Goal: Find contact information: Find contact information

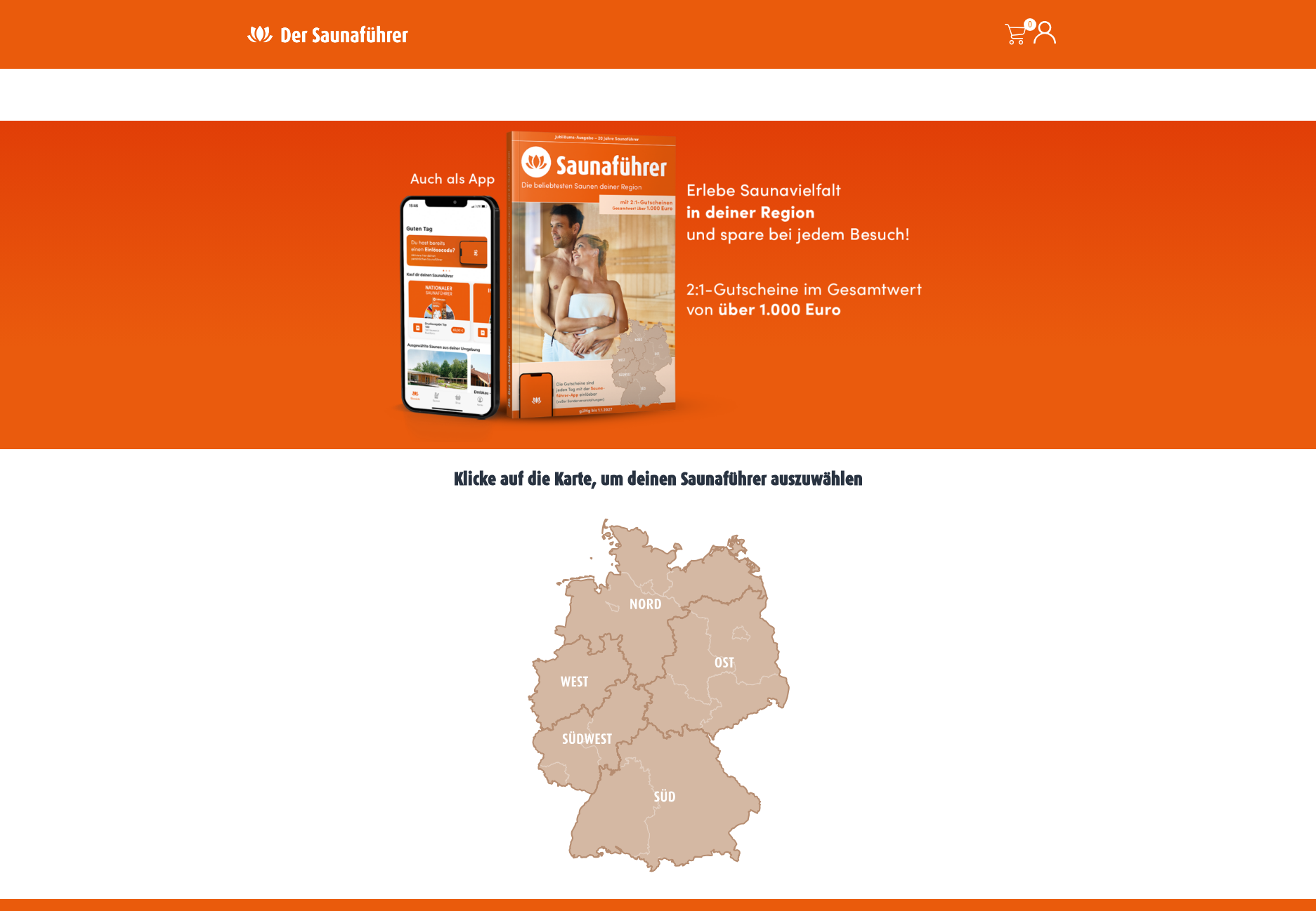
click at [553, 634] on icon at bounding box center [579, 682] width 103 height 96
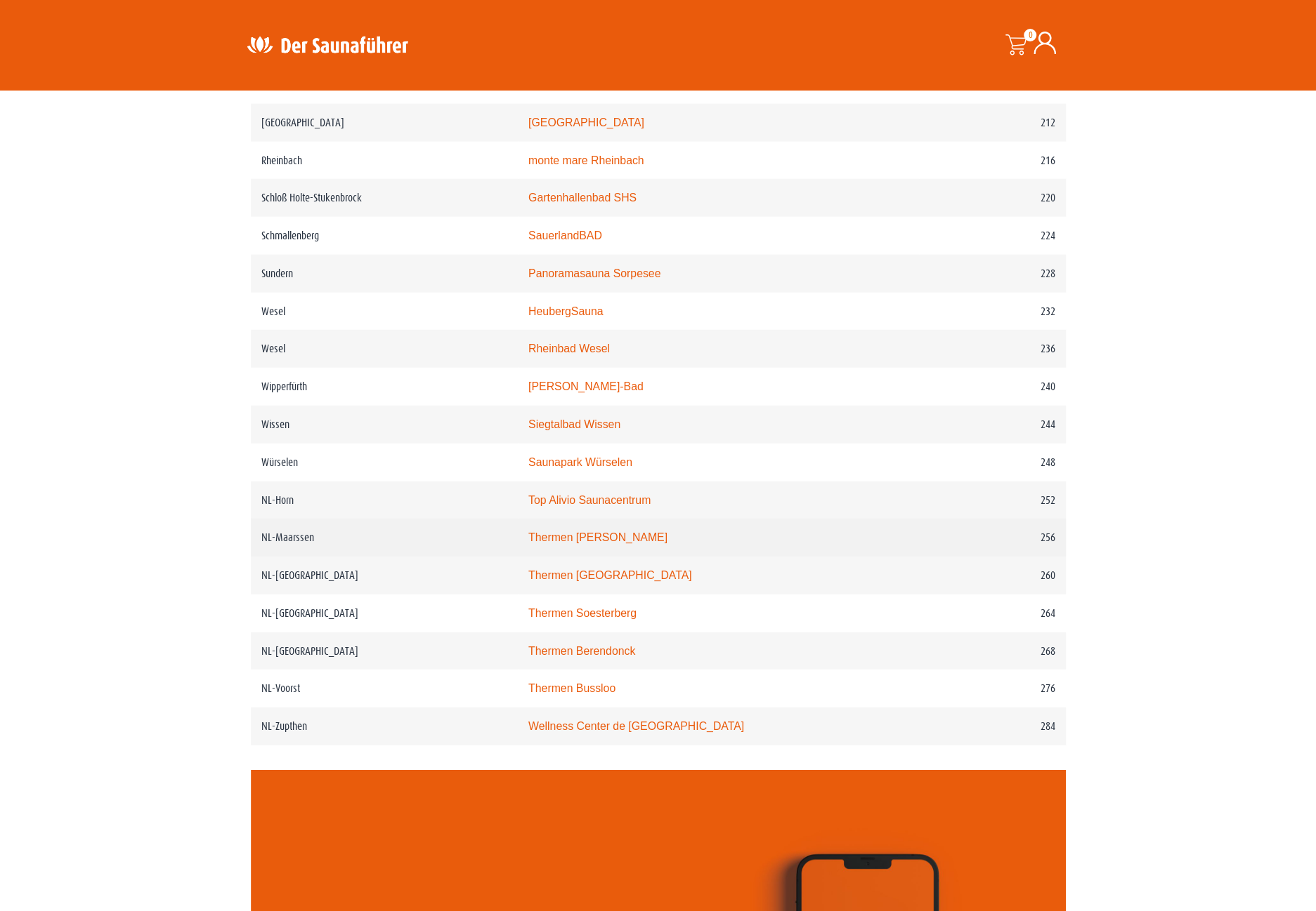
scroll to position [2571, 0]
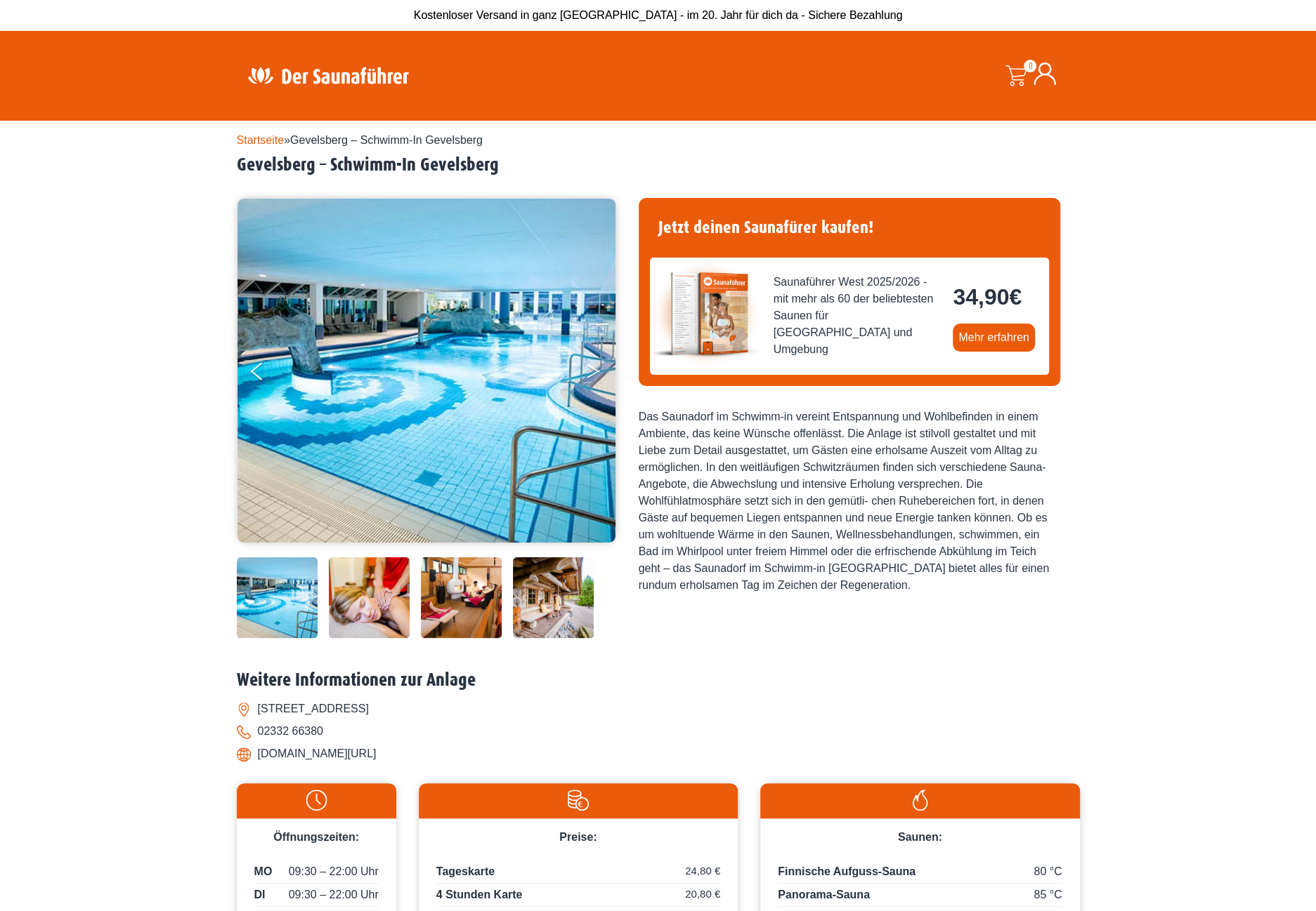
click at [588, 383] on button "Next" at bounding box center [602, 374] width 35 height 35
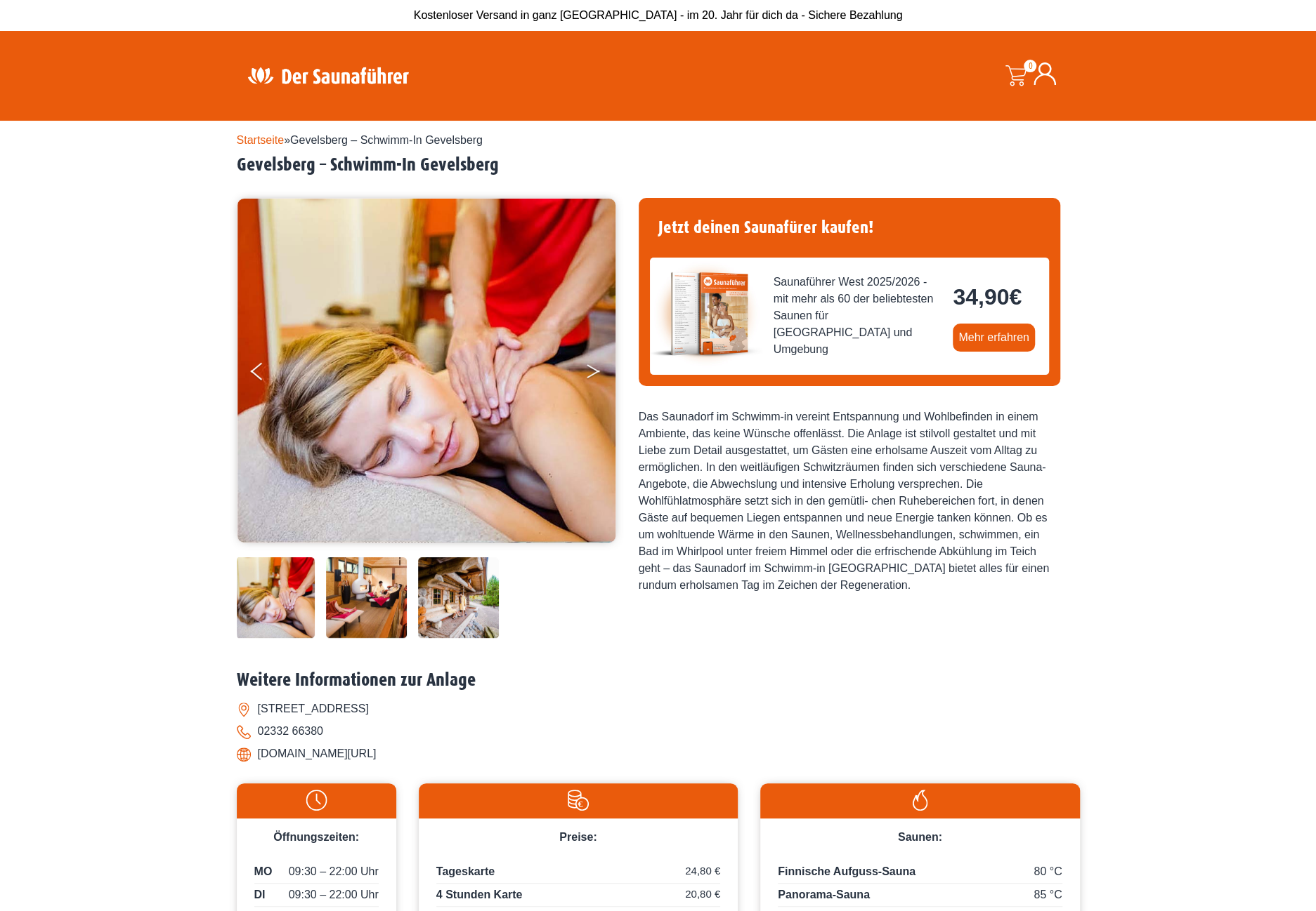
click at [589, 379] on button "Next" at bounding box center [602, 374] width 35 height 35
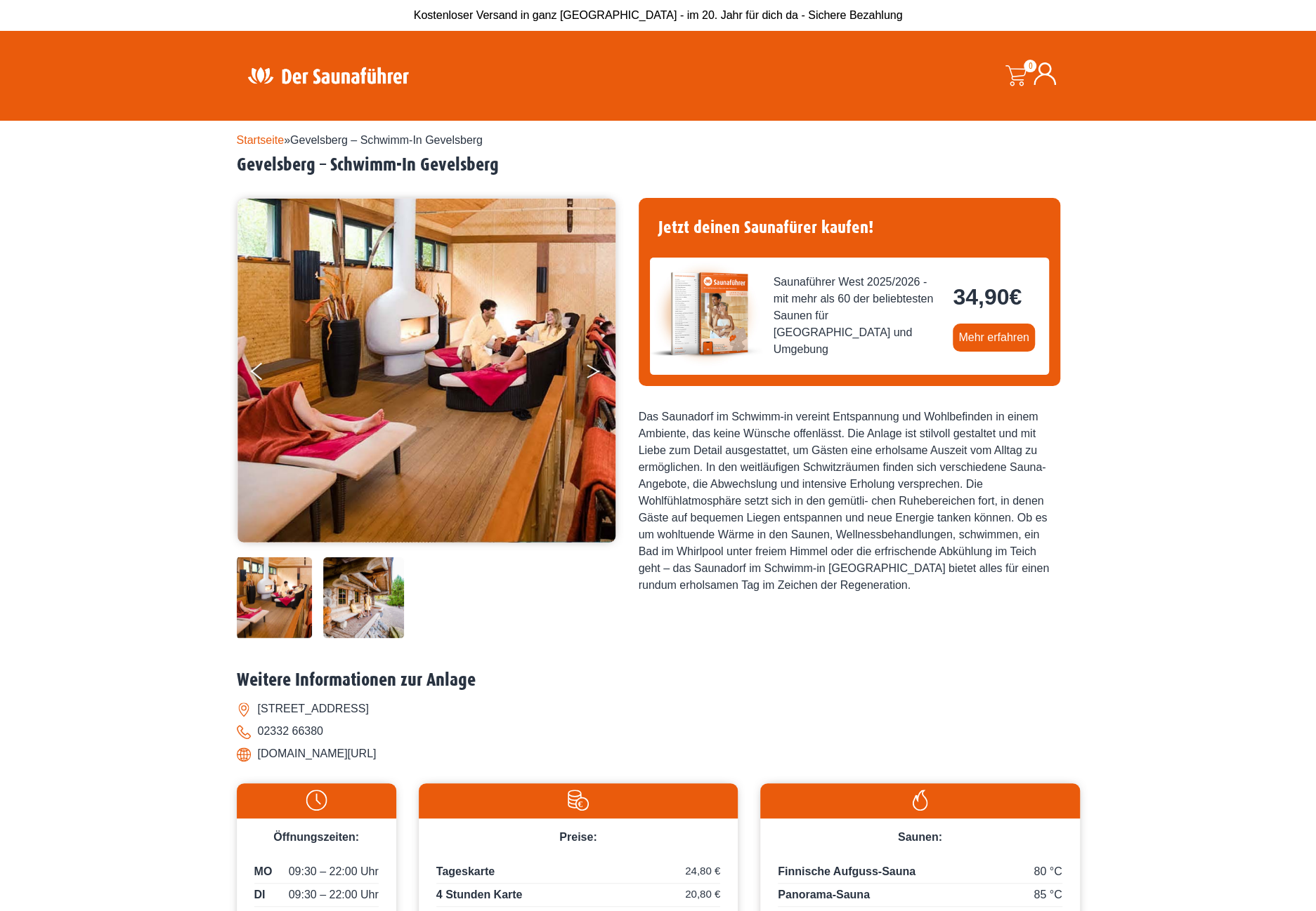
click at [589, 379] on button "Next" at bounding box center [602, 374] width 35 height 35
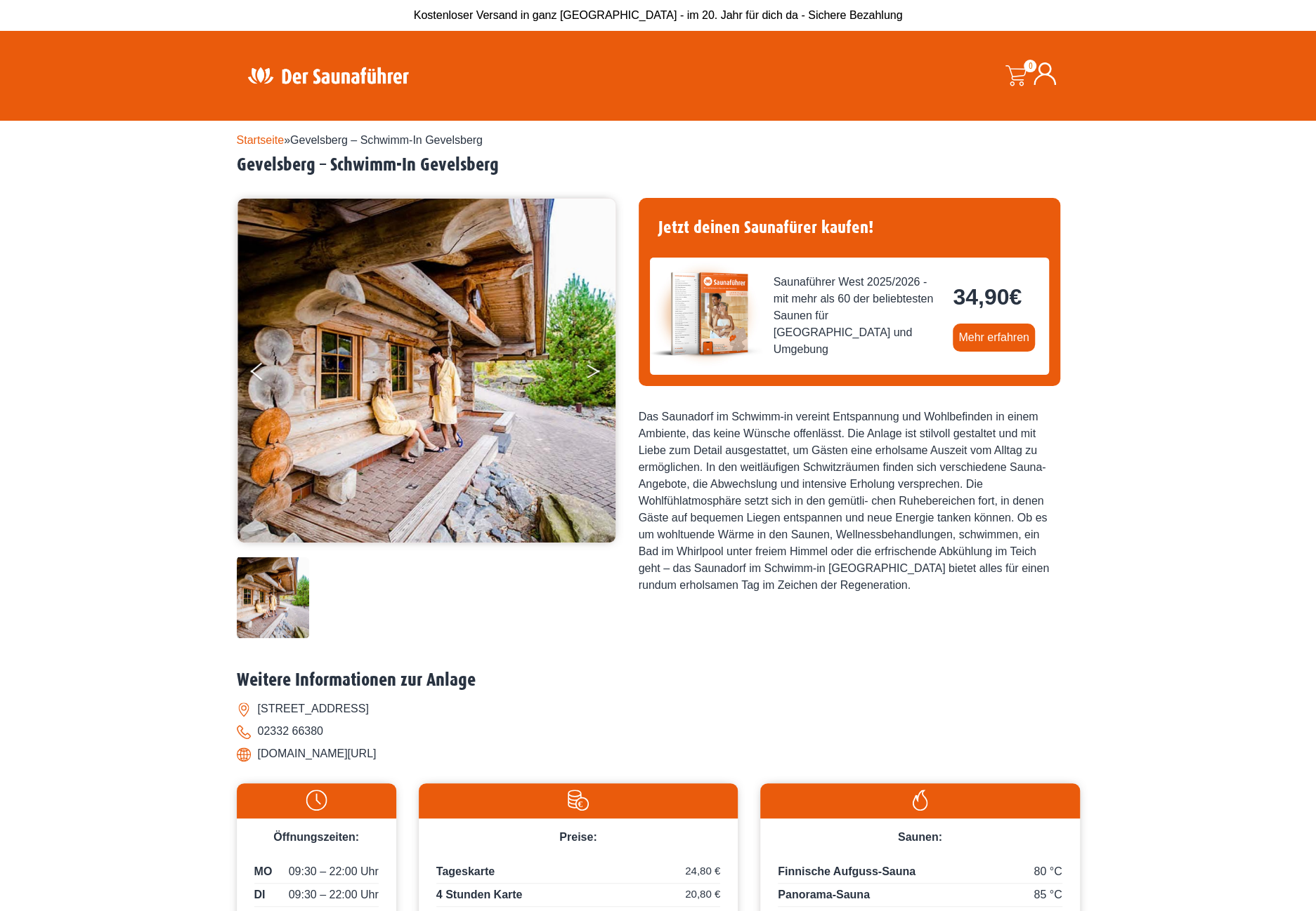
click at [589, 379] on button "Next" at bounding box center [602, 374] width 35 height 35
click at [588, 371] on button "Next" at bounding box center [602, 374] width 35 height 35
click at [588, 370] on button "Next" at bounding box center [602, 374] width 35 height 35
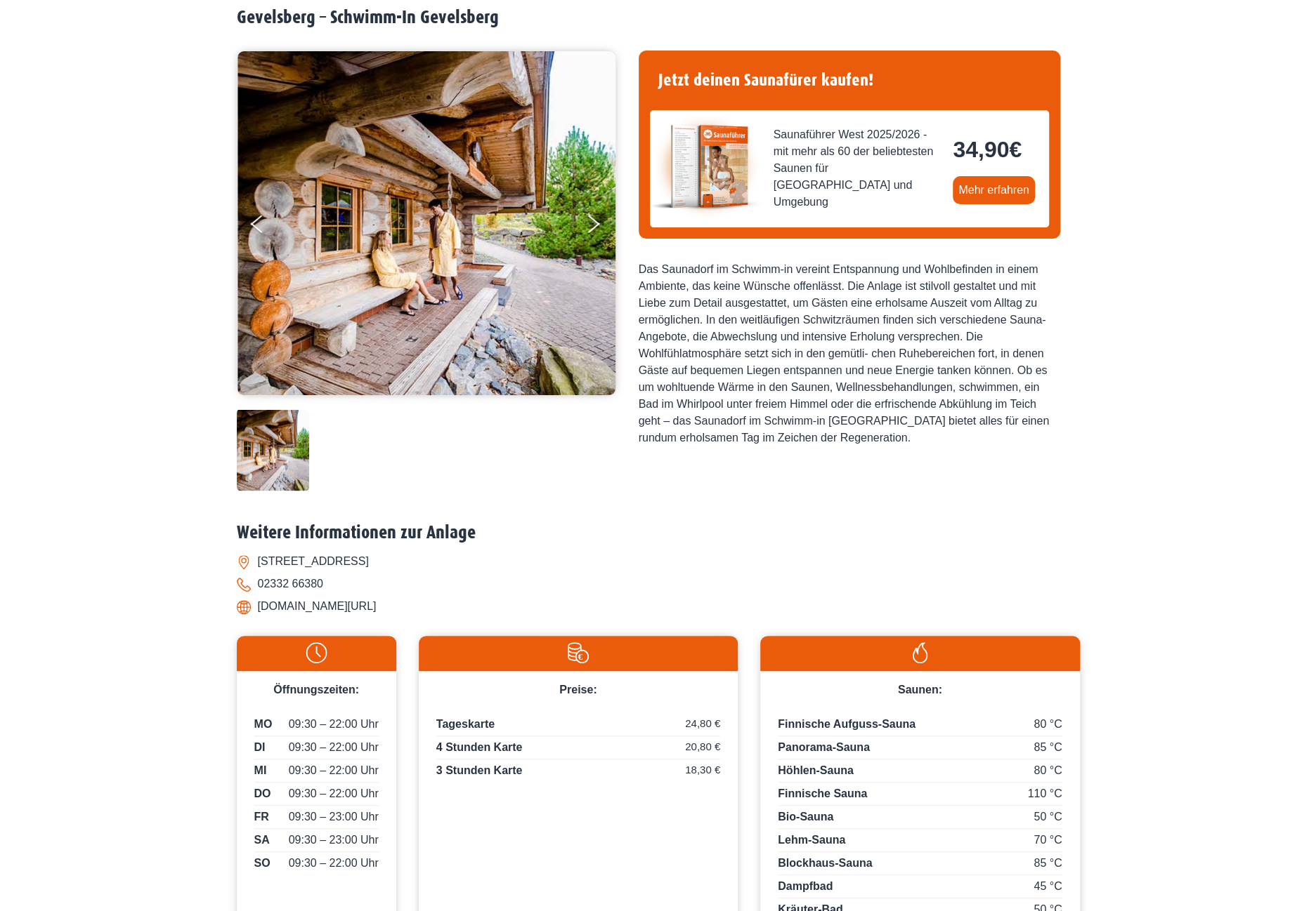
scroll to position [281, 0]
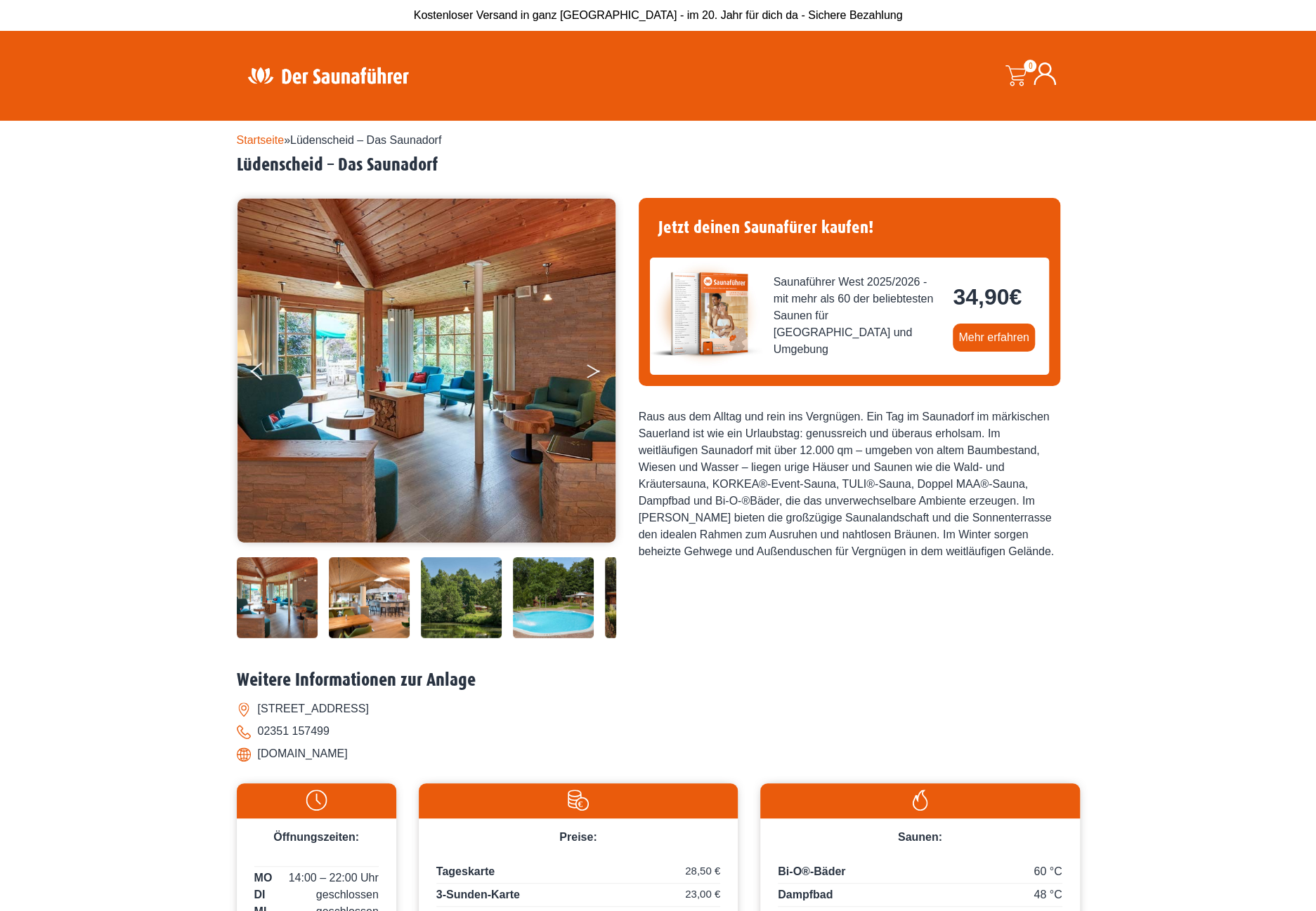
click at [590, 373] on button "Next" at bounding box center [602, 374] width 35 height 35
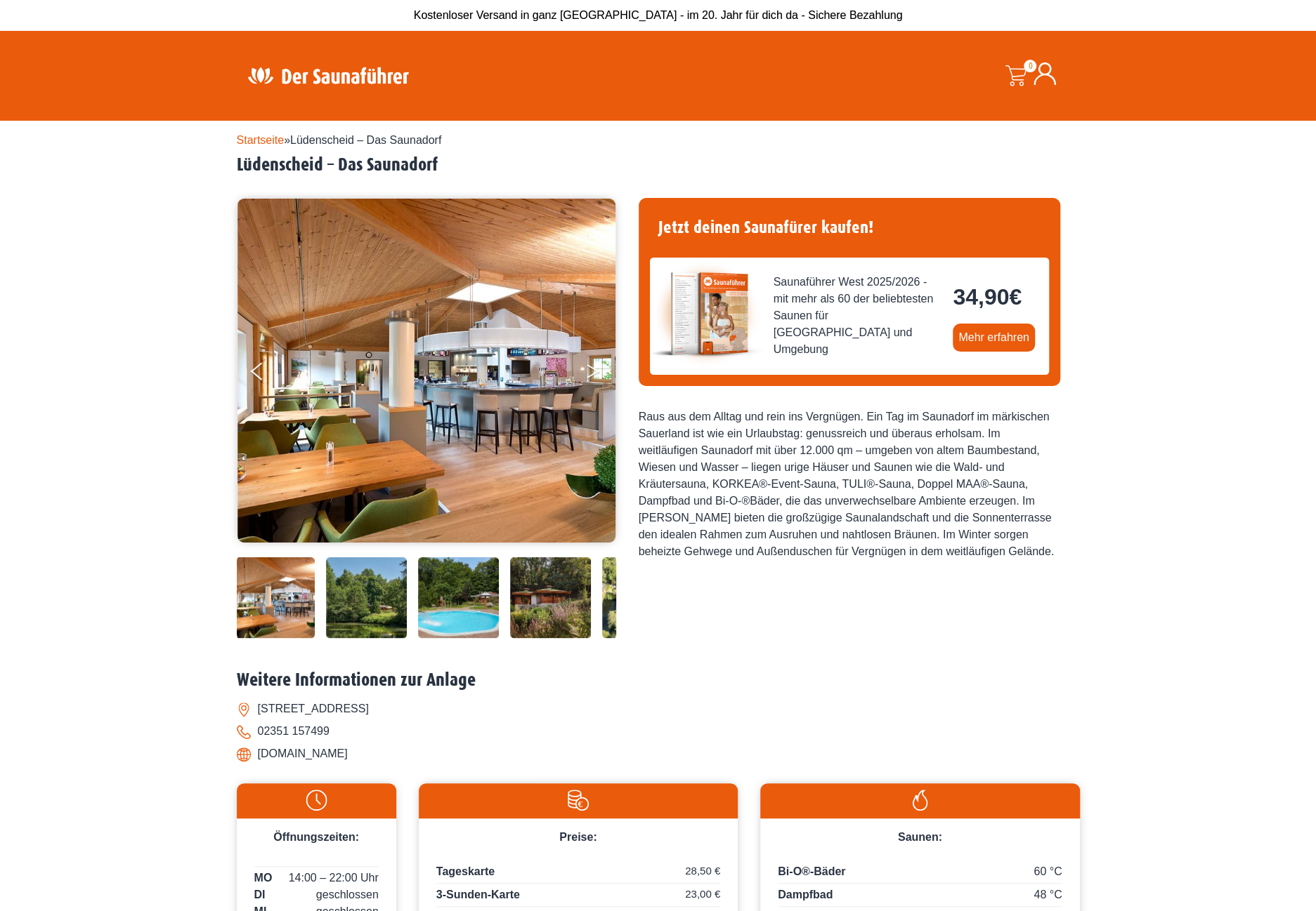
click at [593, 373] on icon "Next" at bounding box center [593, 374] width 13 height 8
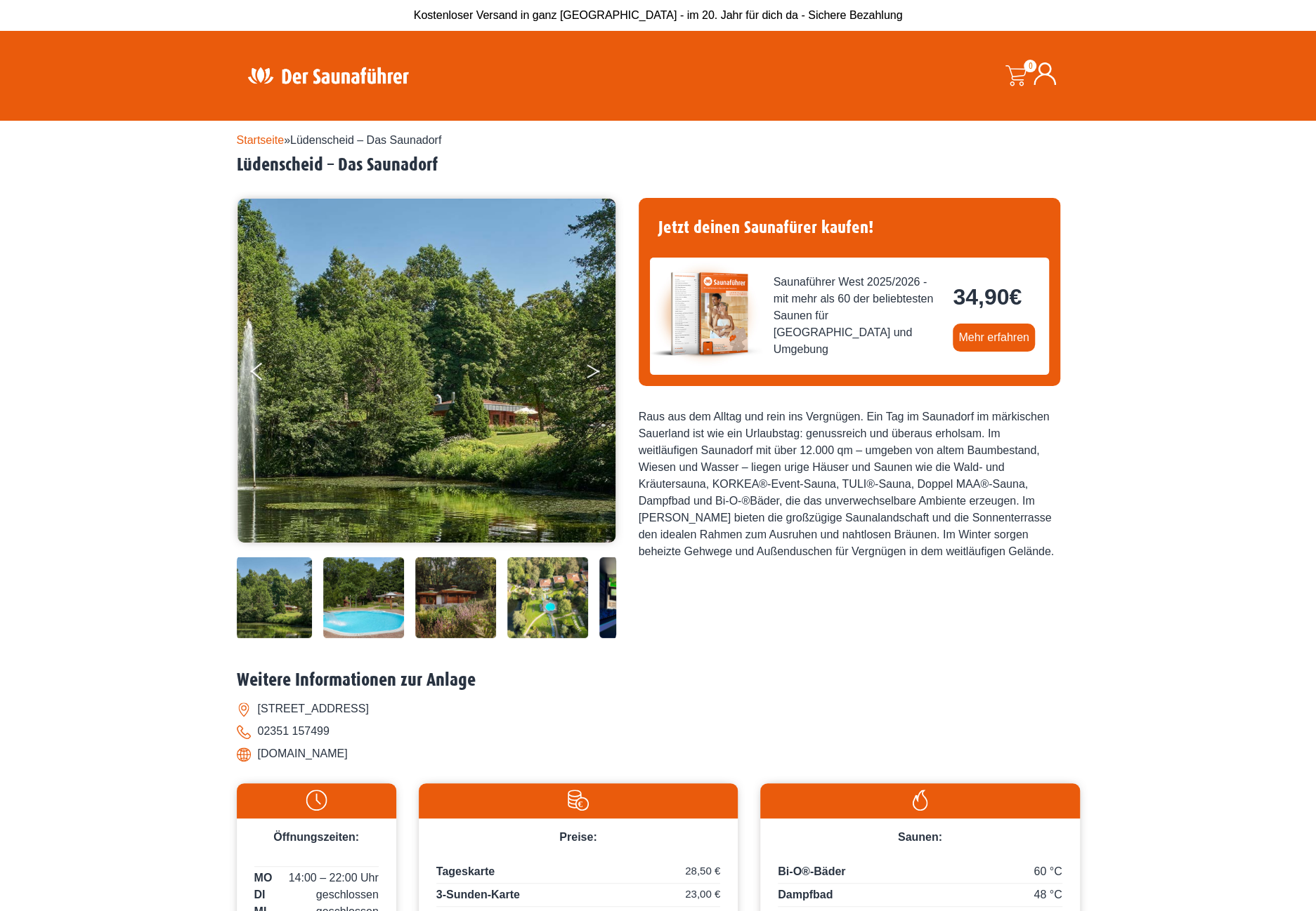
click at [593, 373] on icon "Next" at bounding box center [593, 374] width 13 height 8
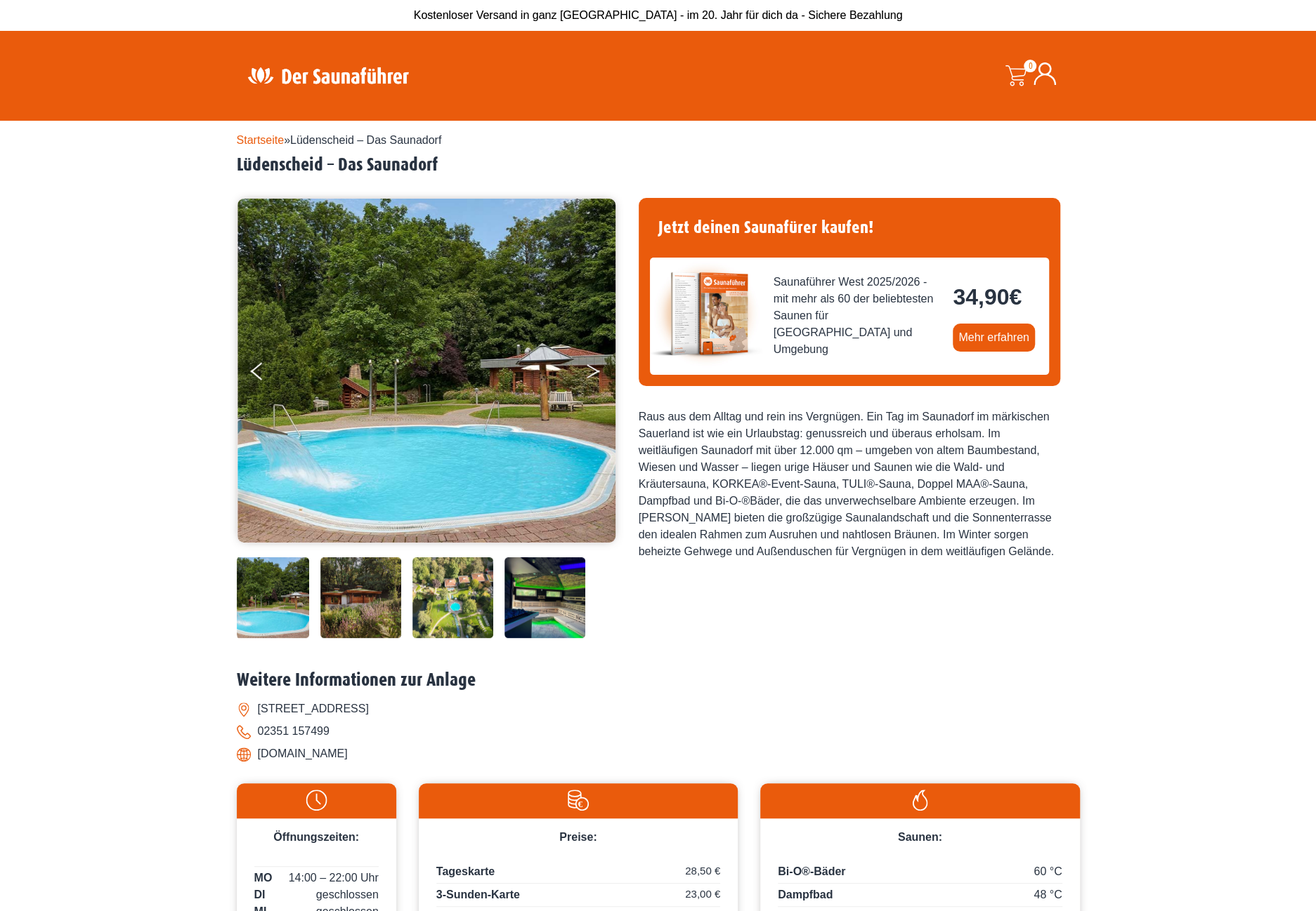
click at [593, 373] on icon "Next" at bounding box center [593, 374] width 13 height 8
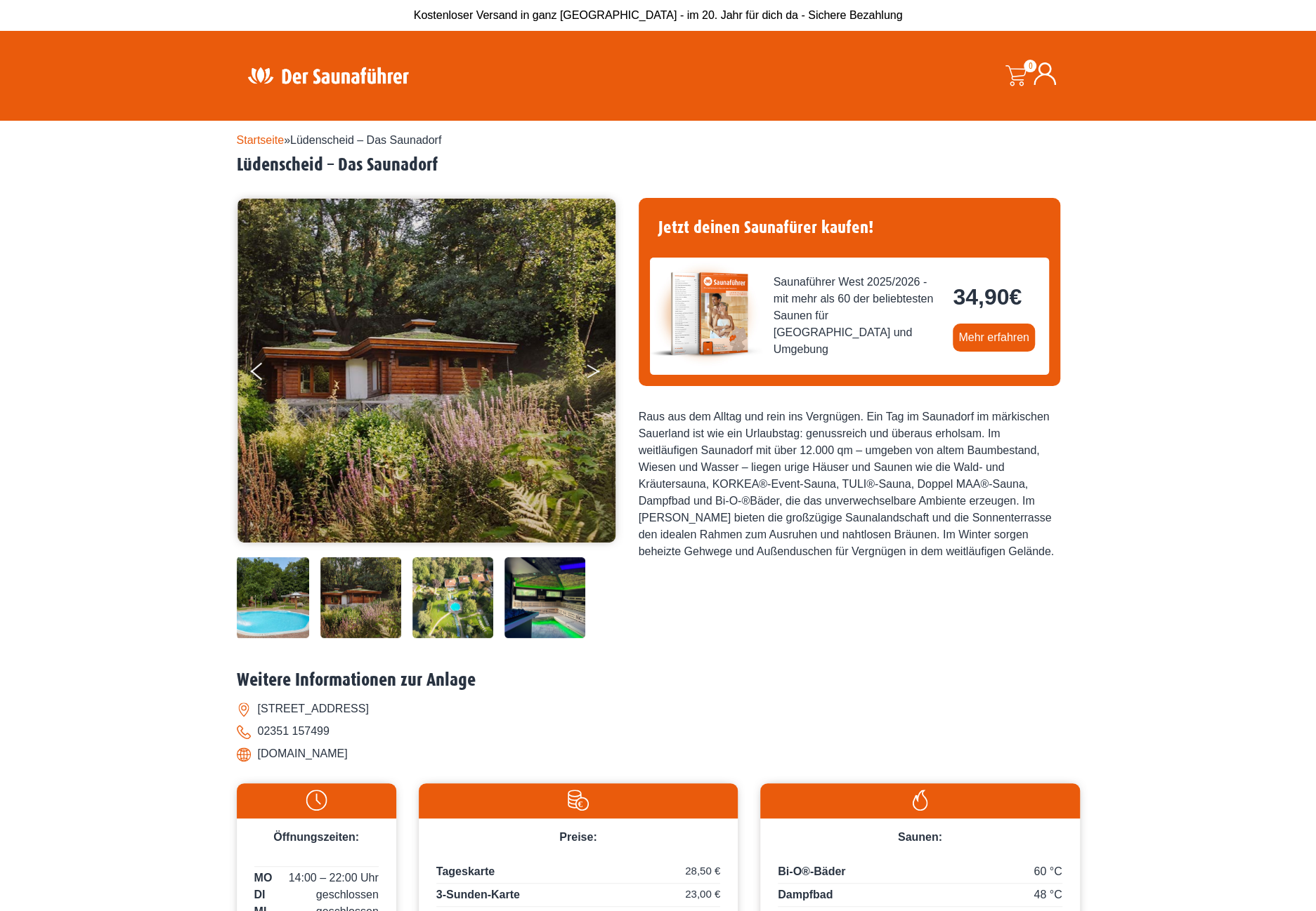
click at [594, 370] on icon "Next" at bounding box center [593, 368] width 13 height 8
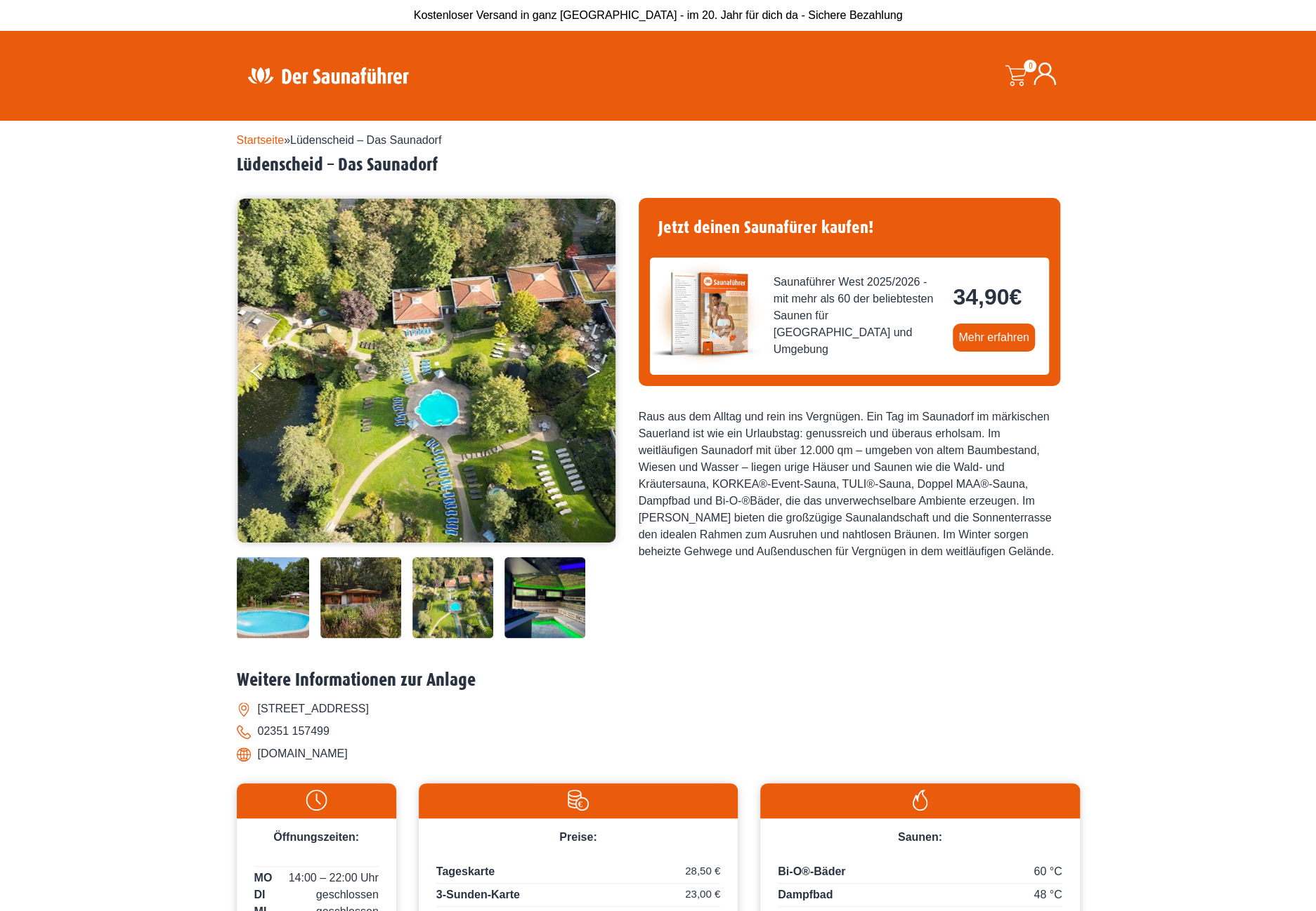
click at [594, 370] on icon "Next" at bounding box center [593, 368] width 13 height 8
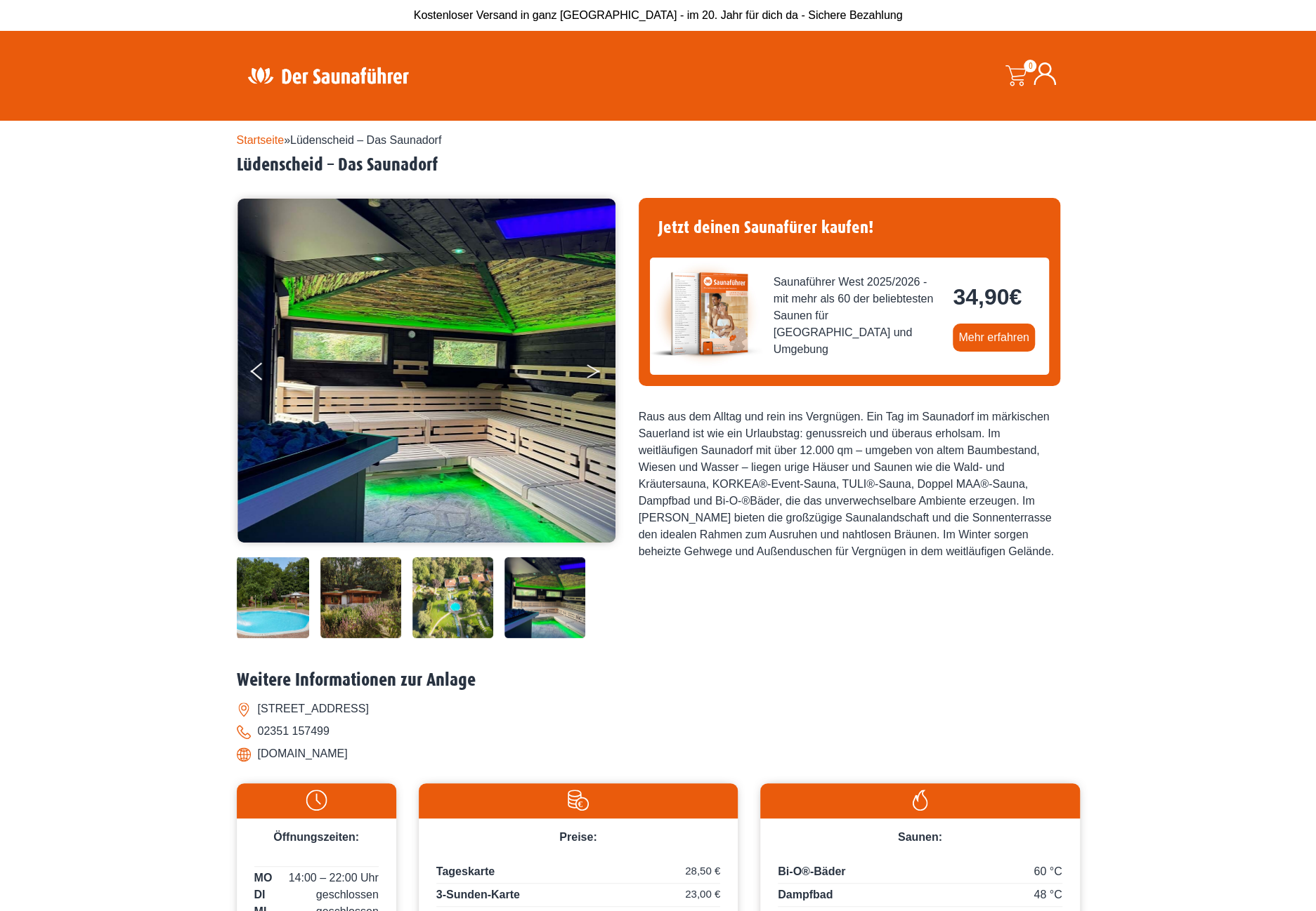
click at [594, 370] on icon "Next" at bounding box center [593, 368] width 13 height 8
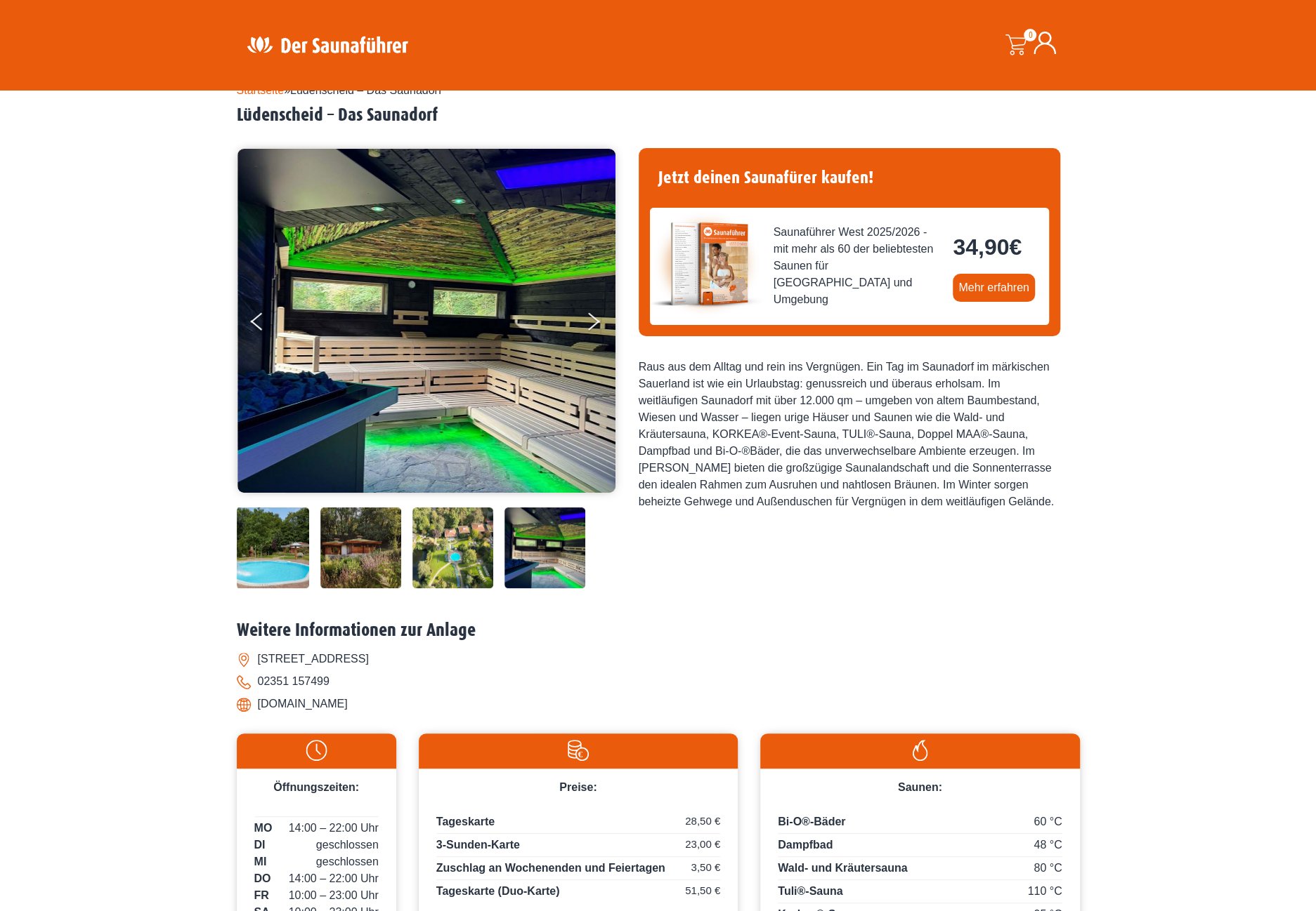
scroll to position [71, 0]
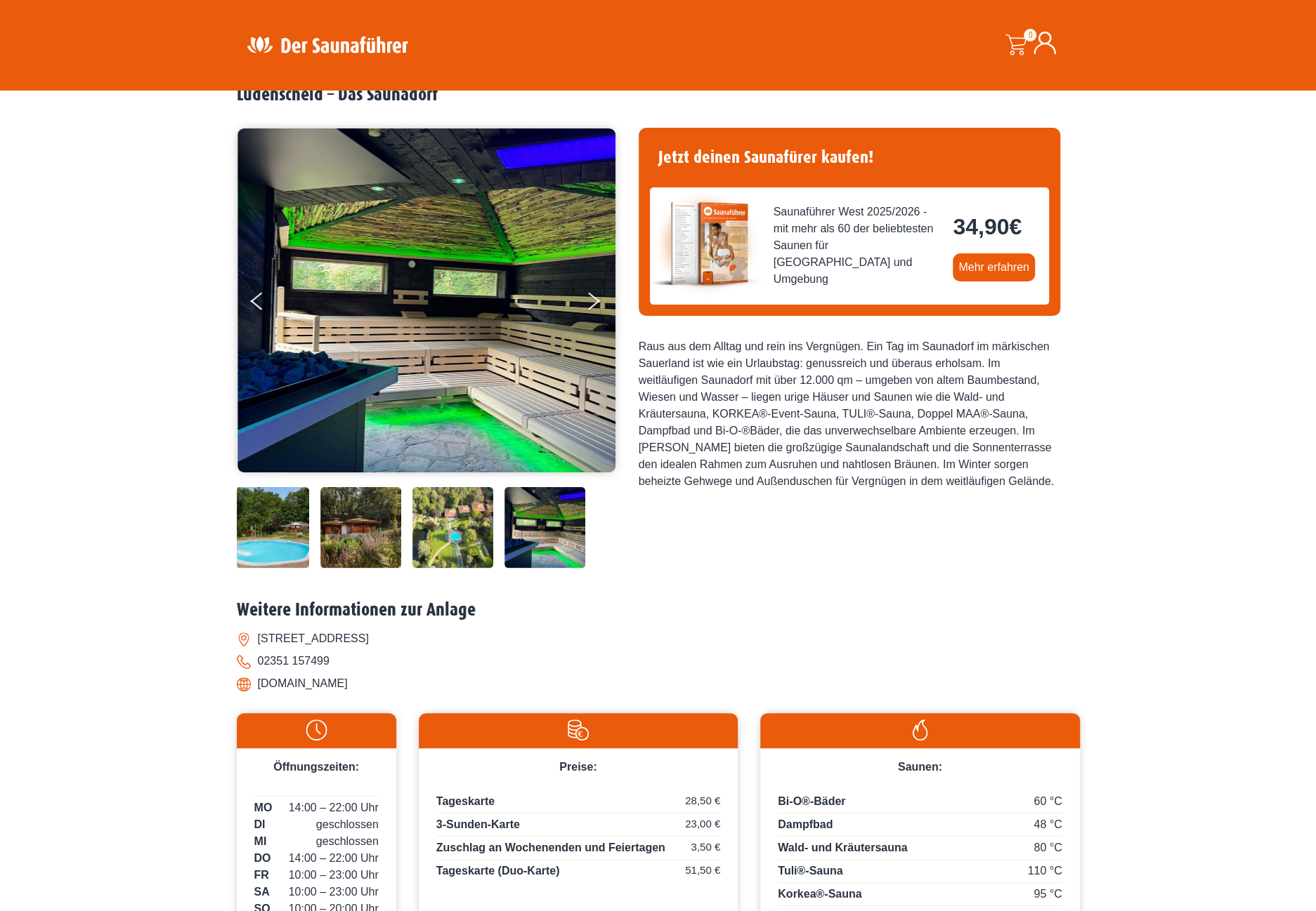
click at [316, 682] on li "[DOMAIN_NAME]" at bounding box center [658, 684] width 843 height 22
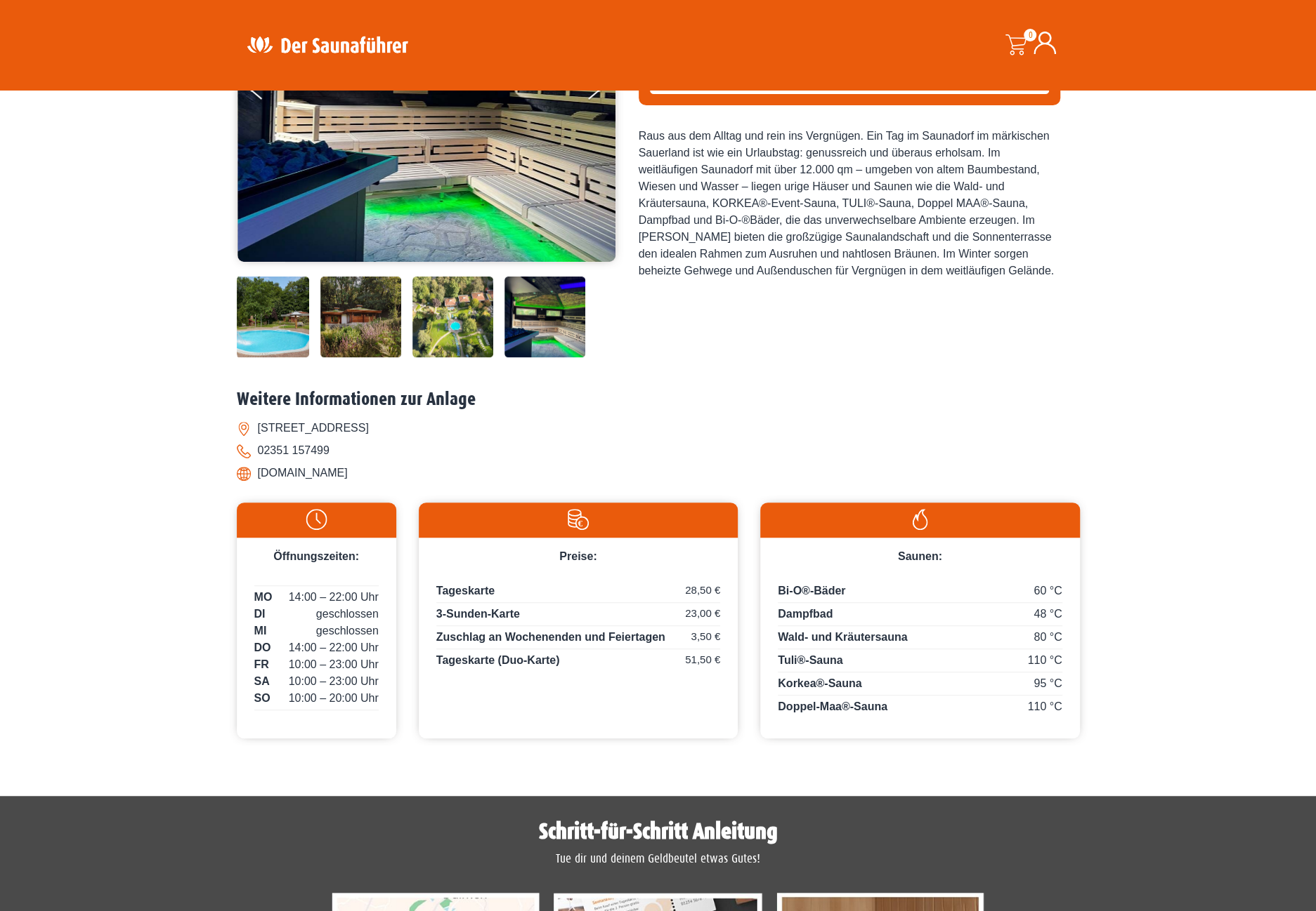
scroll to position [0, 0]
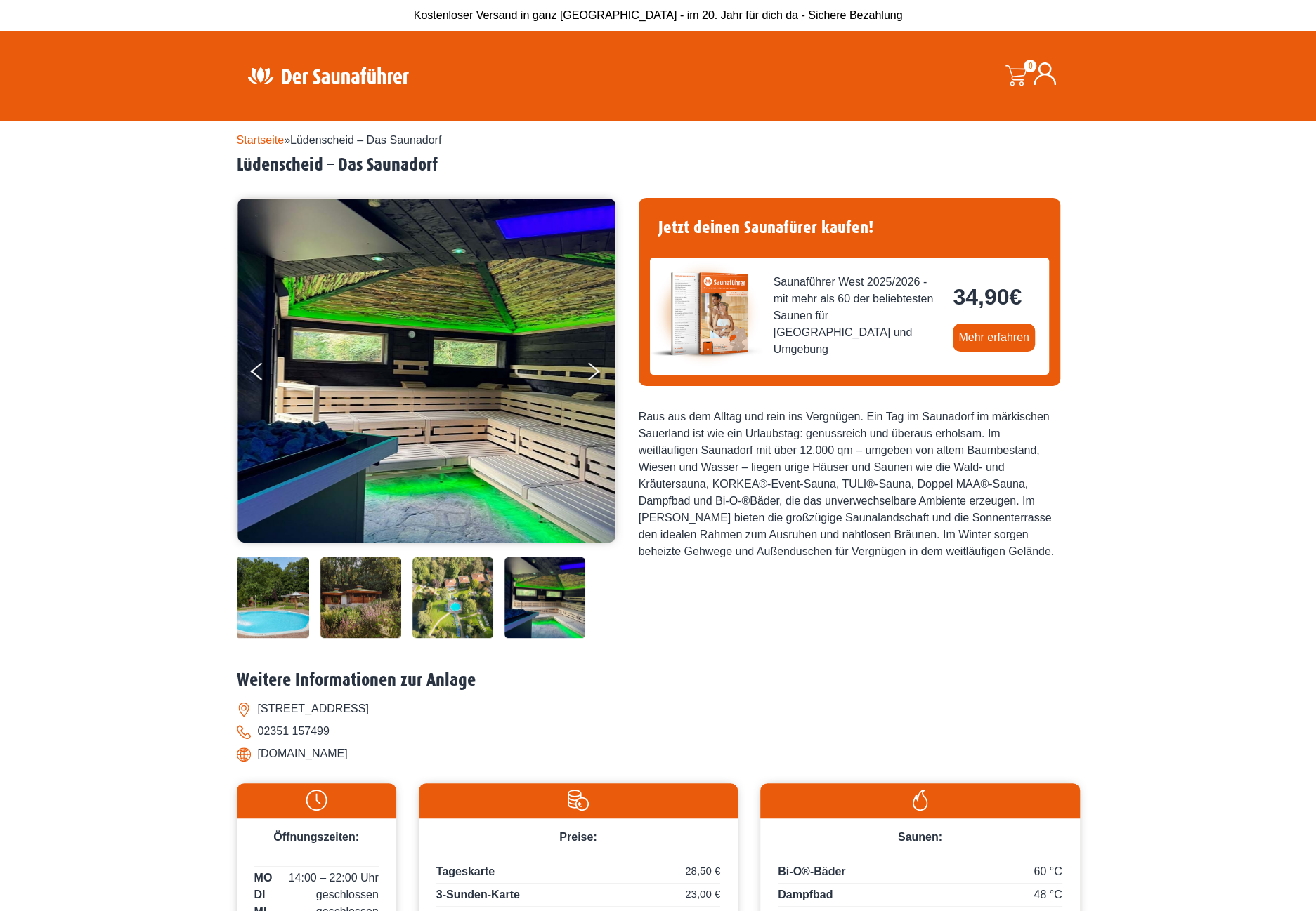
drag, startPoint x: 374, startPoint y: 750, endPoint x: 246, endPoint y: 750, distance: 128.0
click at [246, 750] on li "[DOMAIN_NAME]" at bounding box center [658, 754] width 843 height 22
drag, startPoint x: 303, startPoint y: 752, endPoint x: 880, endPoint y: 756, distance: 577.0
click at [884, 760] on li "[DOMAIN_NAME]" at bounding box center [658, 754] width 843 height 22
drag, startPoint x: 461, startPoint y: 710, endPoint x: 474, endPoint y: 703, distance: 14.8
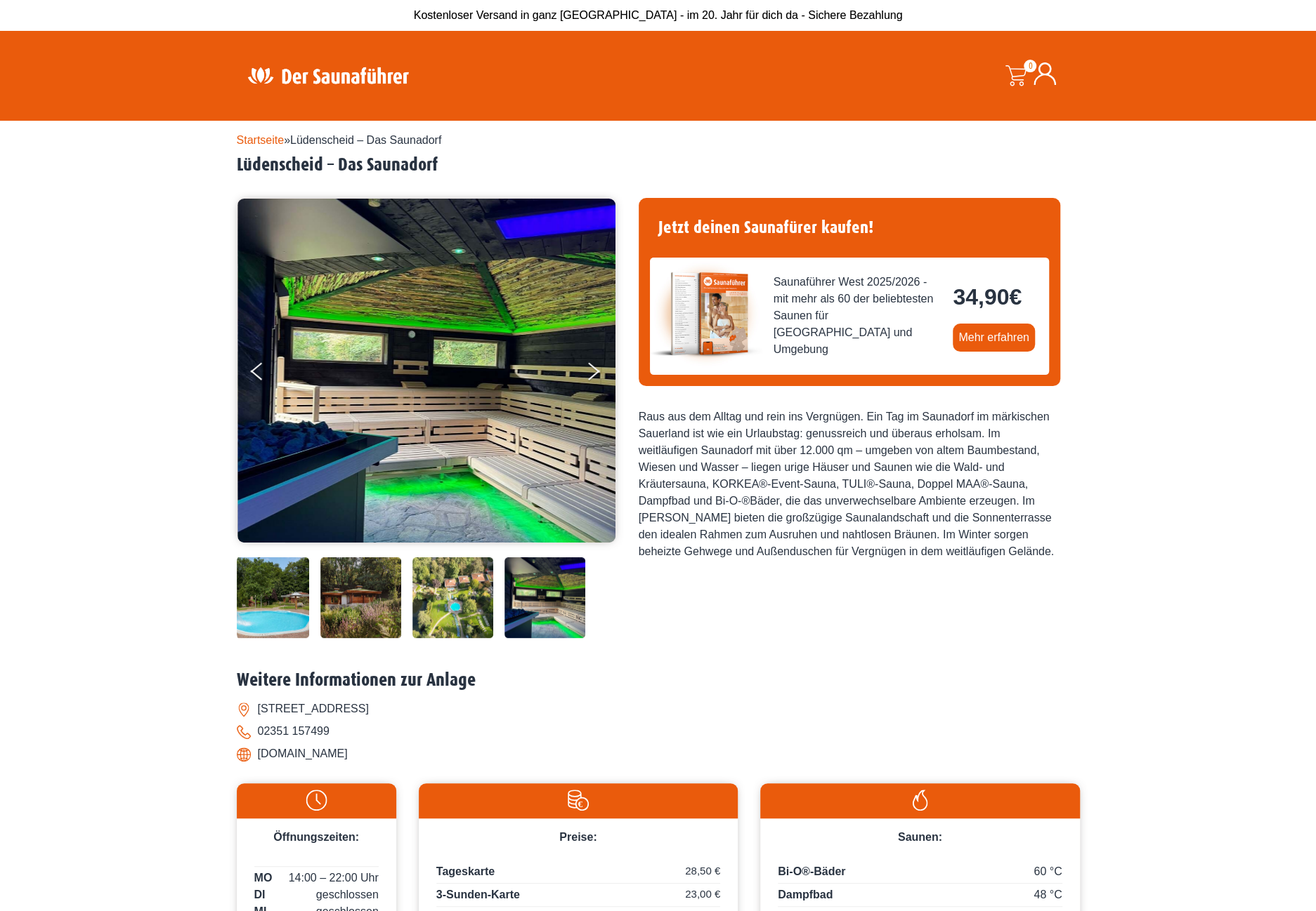
click at [465, 709] on li "[STREET_ADDRESS]" at bounding box center [658, 709] width 843 height 22
drag, startPoint x: 472, startPoint y: 704, endPoint x: 179, endPoint y: 688, distance: 293.4
click at [179, 688] on div "Startseite » Lüdenscheid – Das Saunadorf [GEOGRAPHIC_DATA] – Das Saunadorf" at bounding box center [658, 581] width 1316 height 921
click at [257, 701] on li "[STREET_ADDRESS]" at bounding box center [658, 709] width 843 height 22
click at [264, 707] on li "[STREET_ADDRESS]" at bounding box center [658, 709] width 843 height 22
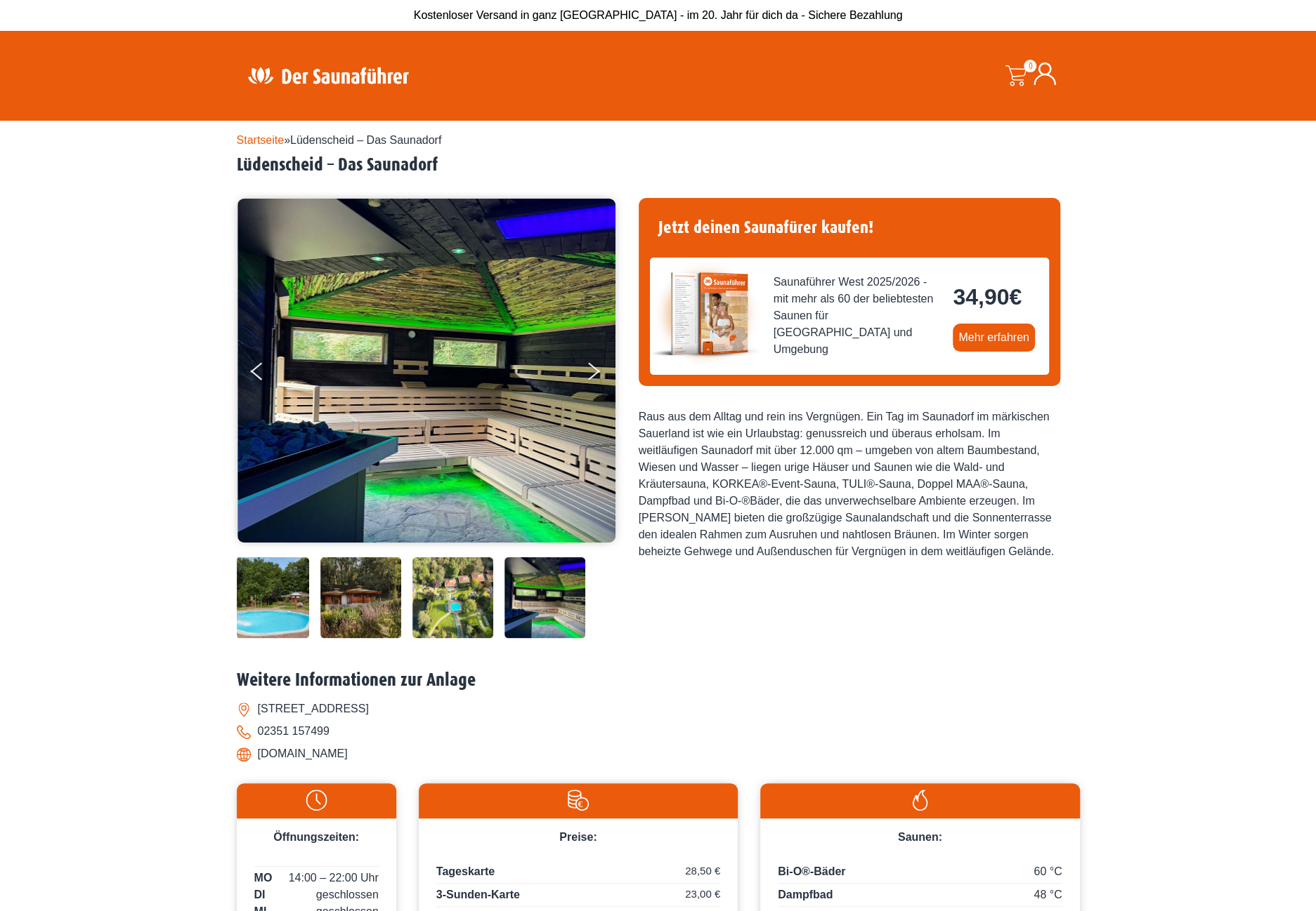
drag, startPoint x: 286, startPoint y: 709, endPoint x: 447, endPoint y: 714, distance: 161.1
click at [446, 714] on li "[STREET_ADDRESS]" at bounding box center [658, 709] width 843 height 22
copy li "[STREET_ADDRESS]"
